Goal: Transaction & Acquisition: Subscribe to service/newsletter

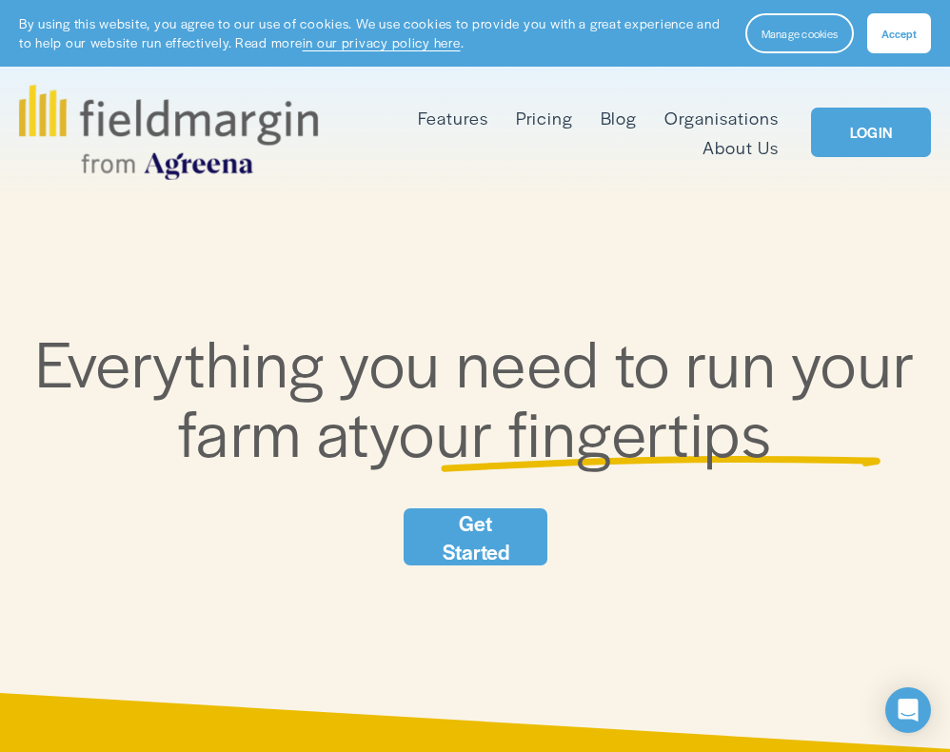
click at [481, 515] on link "Get Started" at bounding box center [476, 537] width 145 height 57
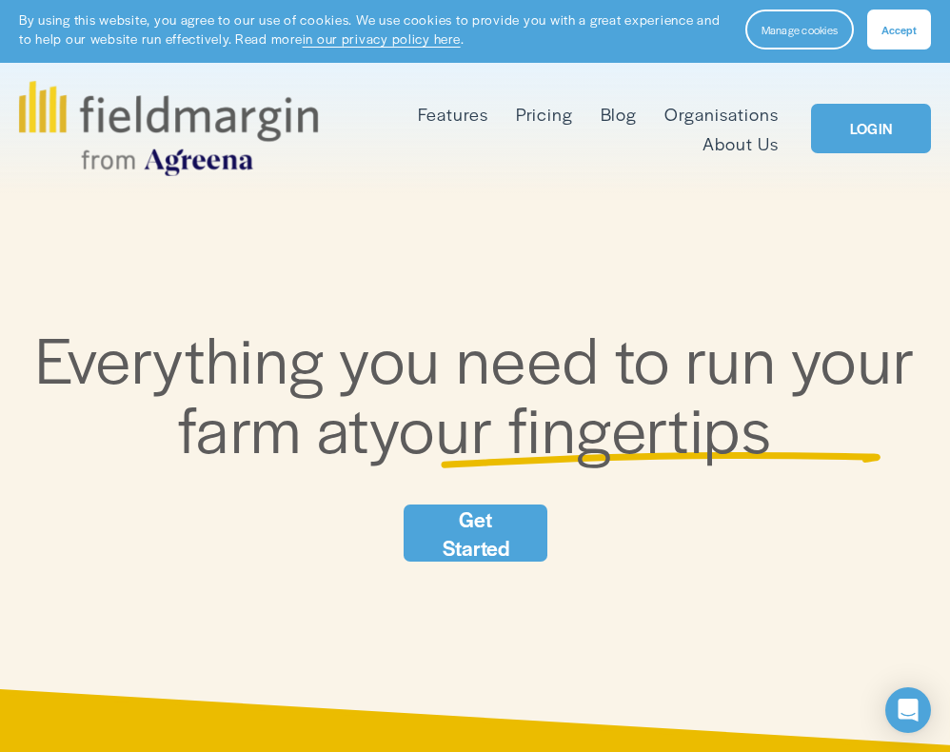
scroll to position [7, 0]
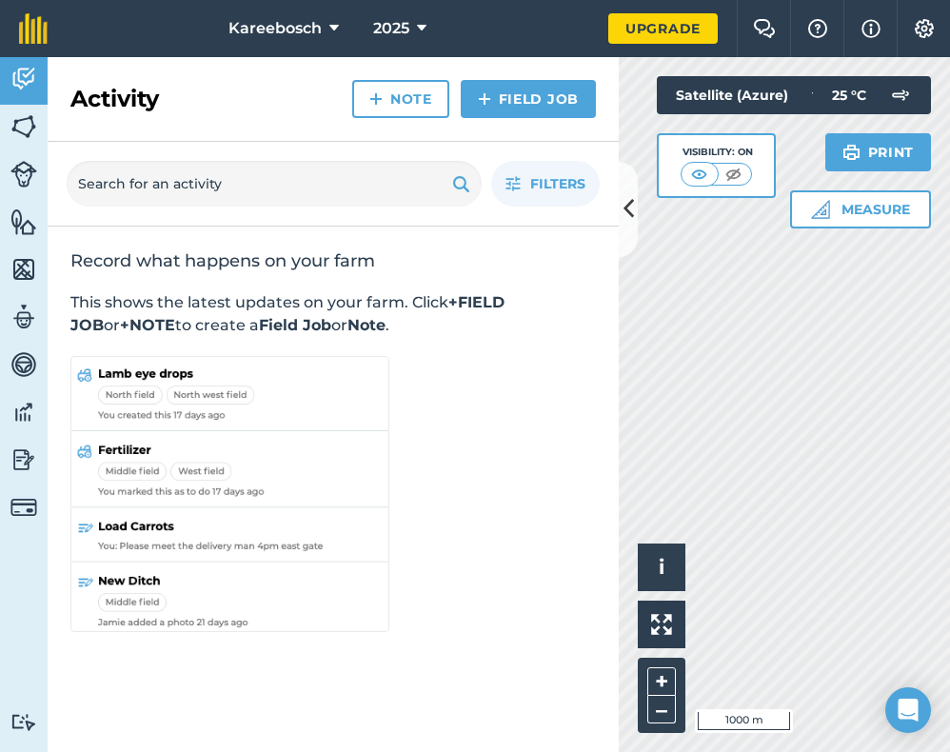
click at [722, 178] on img at bounding box center [734, 174] width 24 height 19
click at [709, 176] on img at bounding box center [701, 174] width 24 height 19
click at [29, 130] on img at bounding box center [23, 126] width 27 height 29
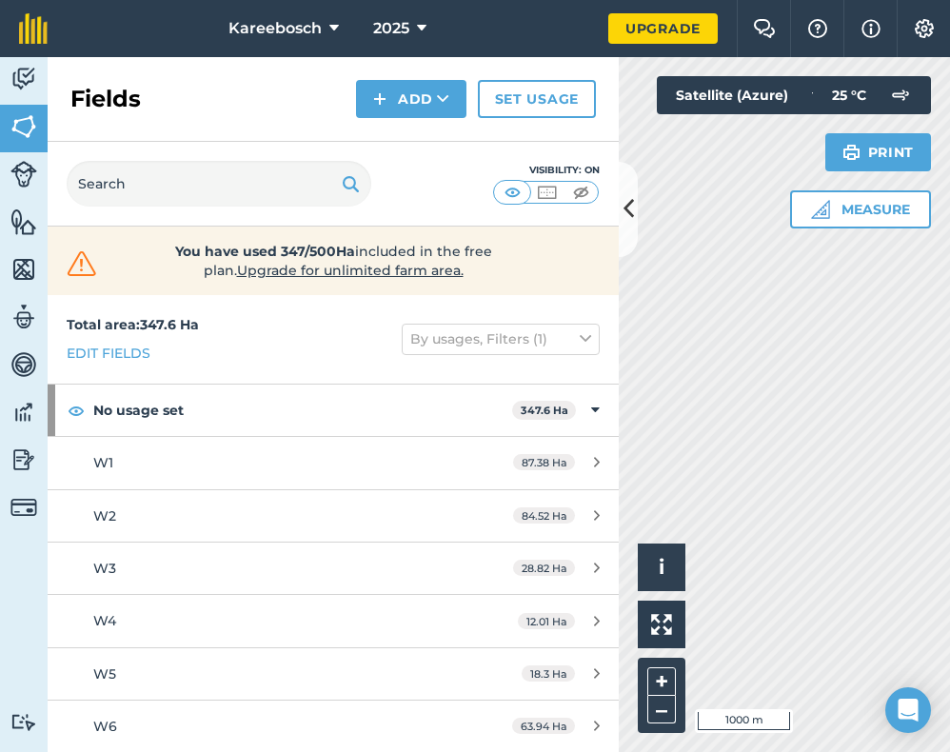
click at [25, 180] on img at bounding box center [23, 174] width 27 height 27
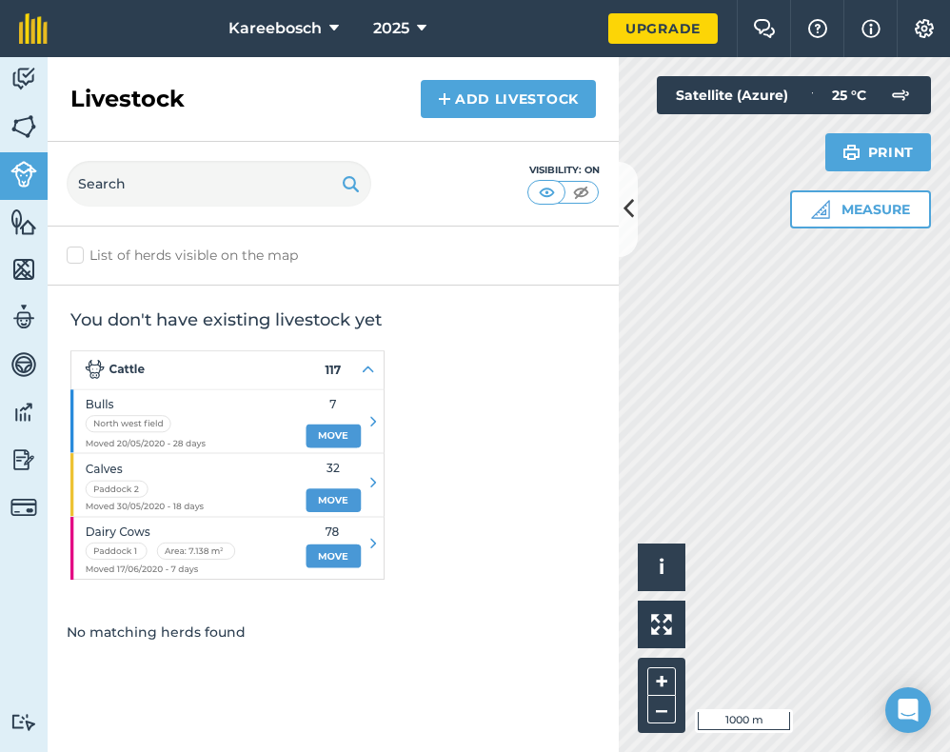
click at [22, 224] on img at bounding box center [23, 222] width 27 height 29
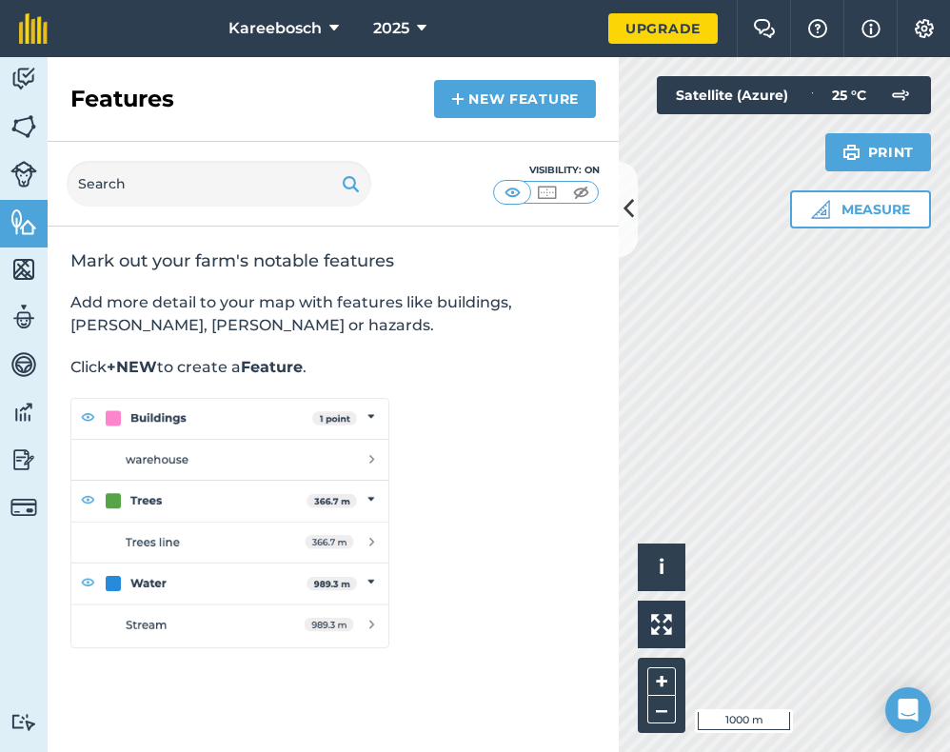
click at [17, 265] on img at bounding box center [23, 269] width 27 height 29
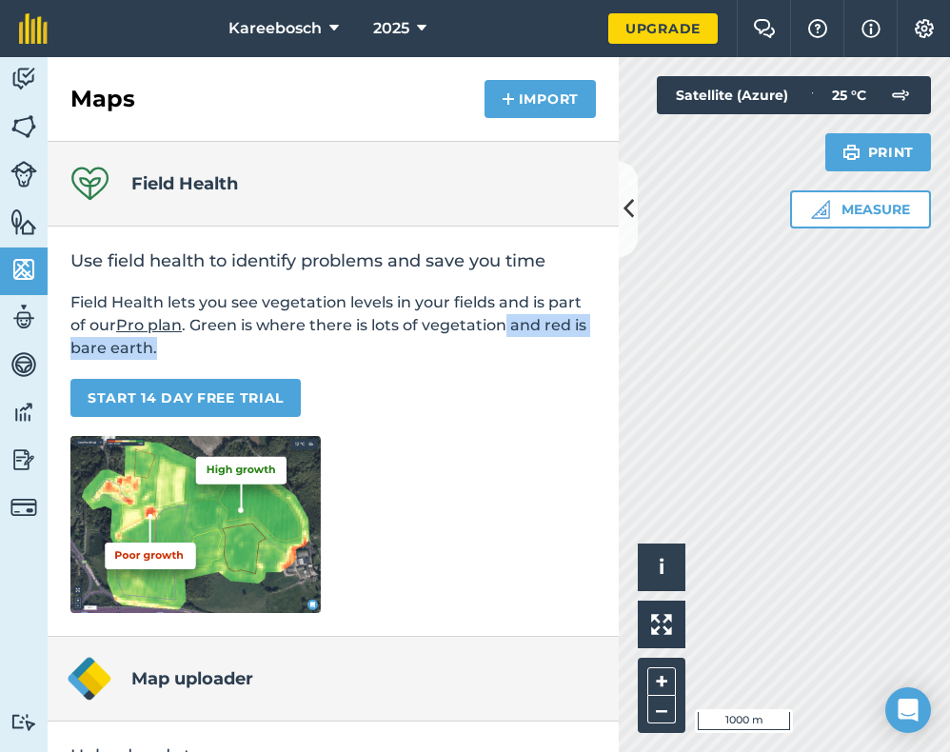
drag, startPoint x: 549, startPoint y: 381, endPoint x: 544, endPoint y: 332, distance: 48.8
click at [510, 330] on div "Use field health to identify problems and save you time Field Health lets you s…" at bounding box center [333, 432] width 571 height 410
click at [585, 334] on p "Field Health lets you see vegetation levels in your fields and is part of our P…" at bounding box center [333, 325] width 526 height 69
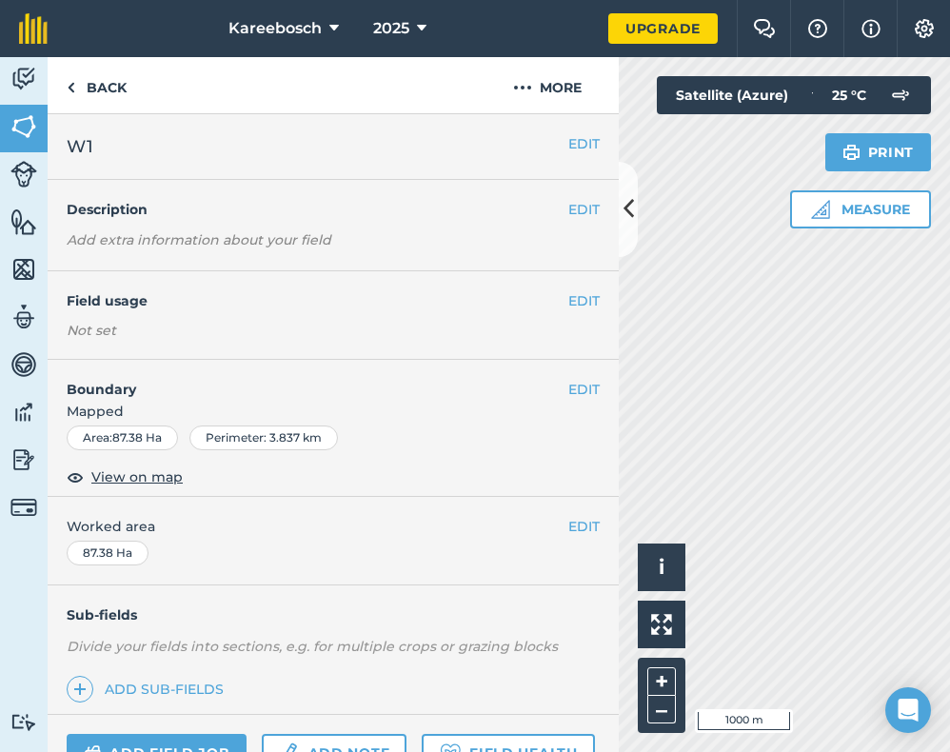
click at [17, 506] on img at bounding box center [23, 507] width 27 height 27
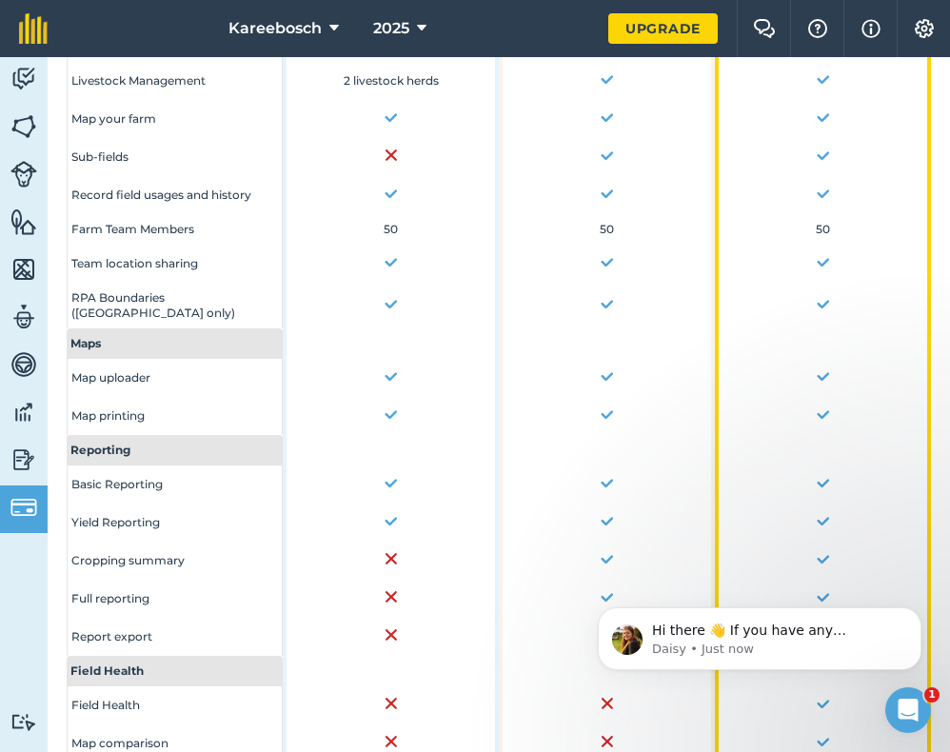
scroll to position [716, 0]
